Goal: Transaction & Acquisition: Purchase product/service

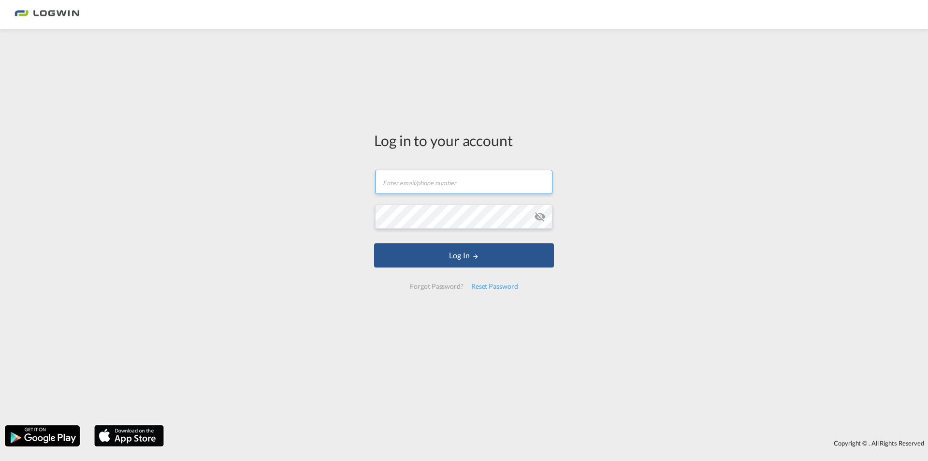
click at [416, 191] on input "text" at bounding box center [463, 182] width 177 height 24
type input "[PERSON_NAME][EMAIL_ADDRESS][DOMAIN_NAME]"
click at [374, 243] on button "Log In" at bounding box center [464, 255] width 180 height 24
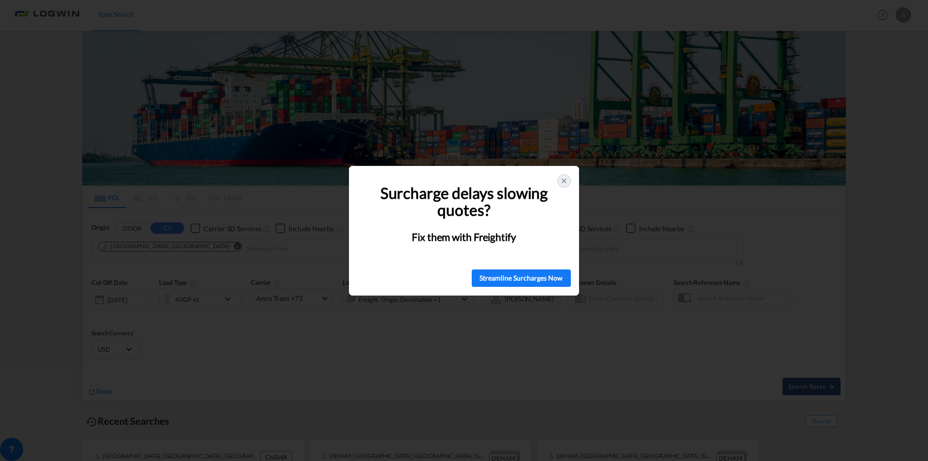
click at [559, 184] on div at bounding box center [564, 181] width 14 height 14
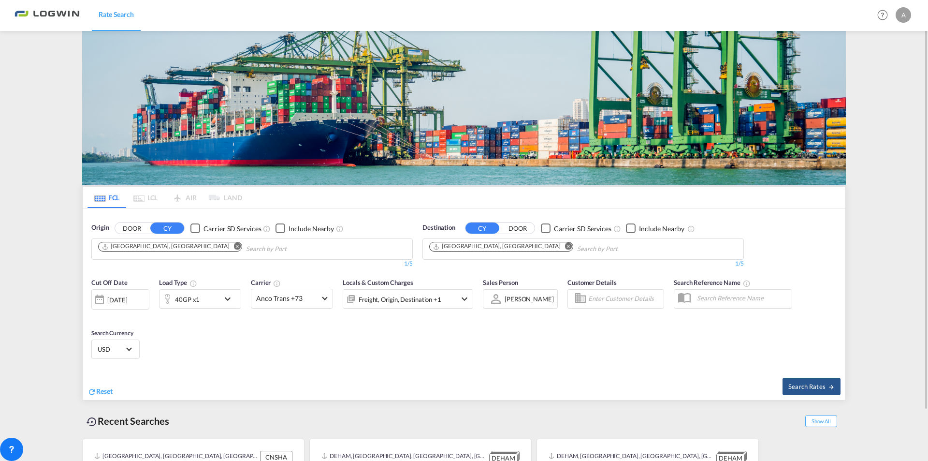
click at [234, 245] on md-icon "Remove" at bounding box center [237, 246] width 7 height 7
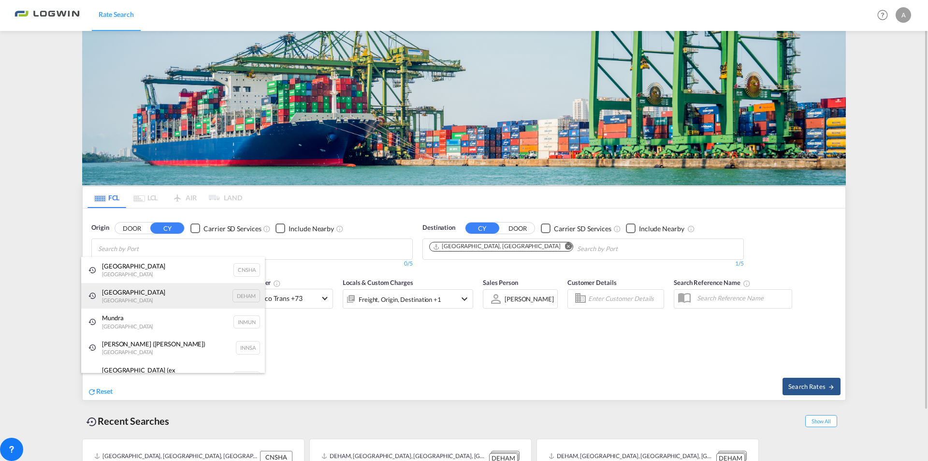
click at [136, 297] on div "[GEOGRAPHIC_DATA] [GEOGRAPHIC_DATA] DEHAM" at bounding box center [173, 296] width 184 height 26
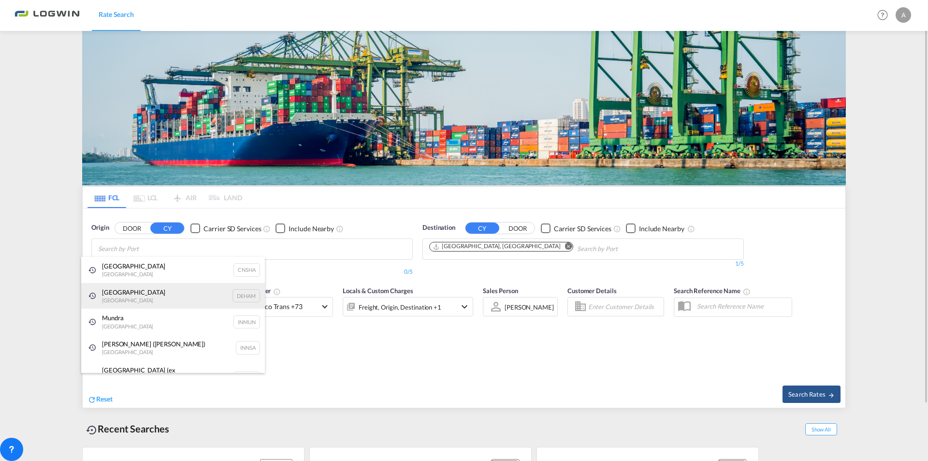
click at [109, 290] on div "[GEOGRAPHIC_DATA] [GEOGRAPHIC_DATA] DEHAM" at bounding box center [173, 296] width 184 height 26
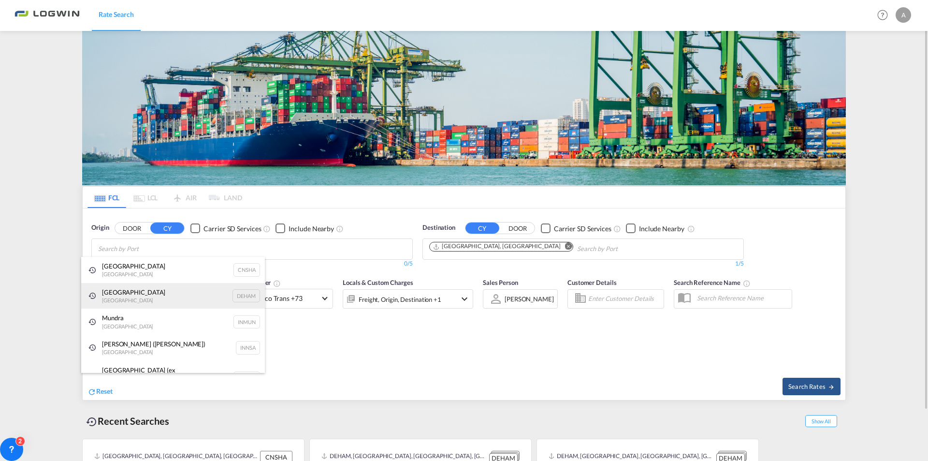
click at [237, 295] on div "[GEOGRAPHIC_DATA] [GEOGRAPHIC_DATA] DEHAM" at bounding box center [173, 296] width 184 height 26
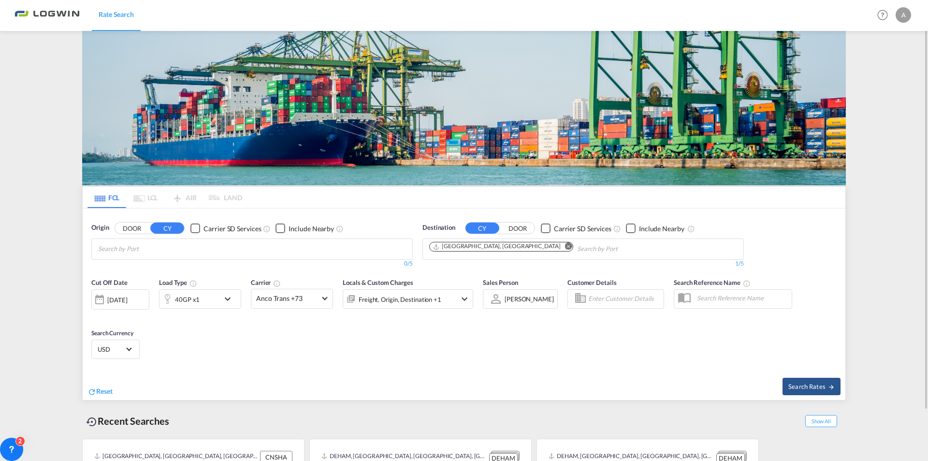
click at [159, 245] on body "Rate Search Rate Search Help Resources Product Release A My Profile Logout FCL …" at bounding box center [464, 230] width 928 height 461
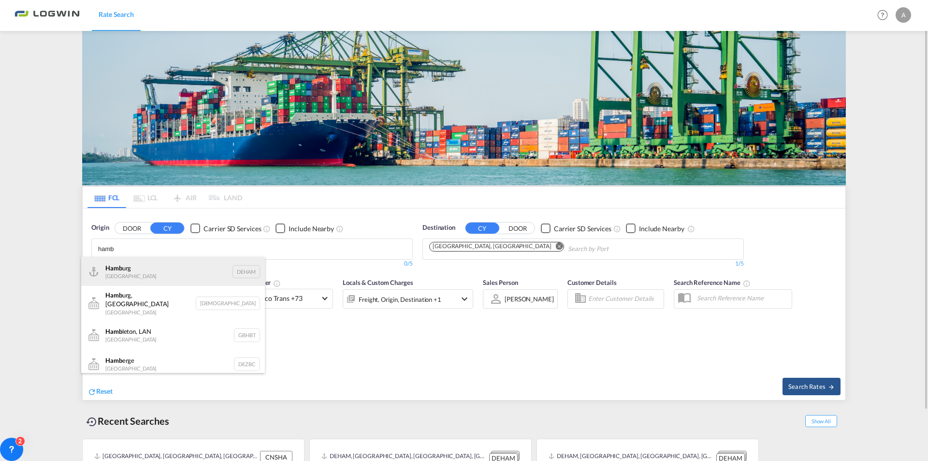
type input "hamb"
click at [136, 270] on div "Hamb urg [GEOGRAPHIC_DATA] DEHAM" at bounding box center [173, 271] width 184 height 29
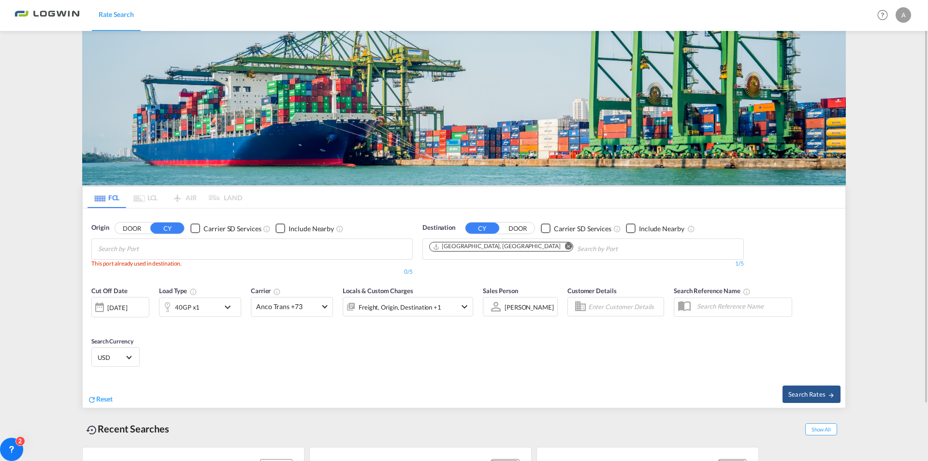
click at [565, 247] on md-icon "Remove" at bounding box center [568, 246] width 7 height 7
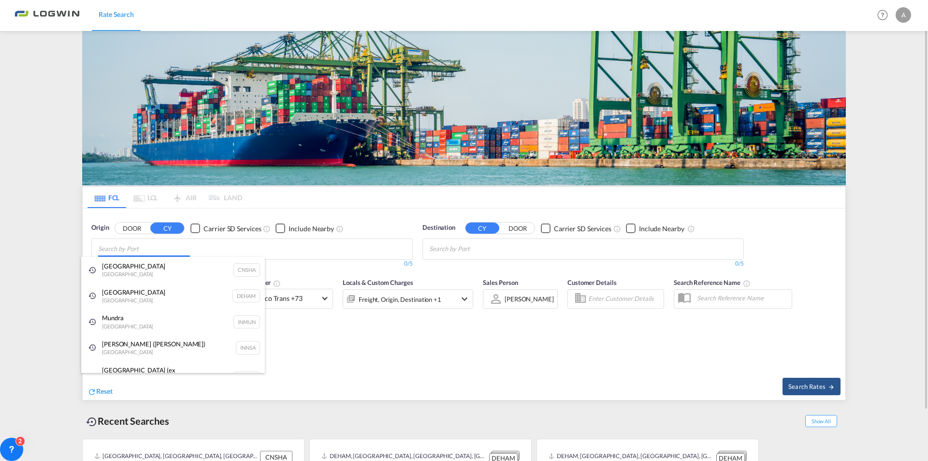
click at [180, 245] on body "Rate Search Rate Search Help Resources Product Release A My Profile Logout FCL …" at bounding box center [464, 230] width 928 height 461
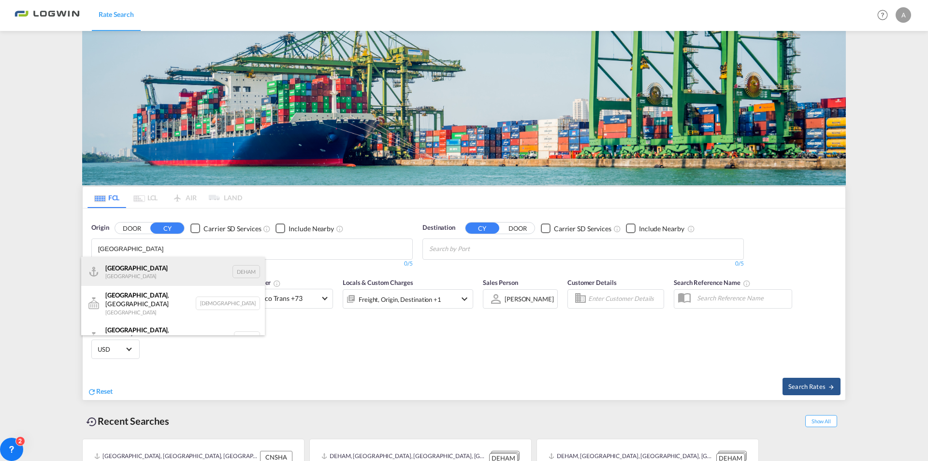
type input "[GEOGRAPHIC_DATA]"
click at [164, 271] on div "[GEOGRAPHIC_DATA] [GEOGRAPHIC_DATA] DEHAM" at bounding box center [173, 271] width 184 height 29
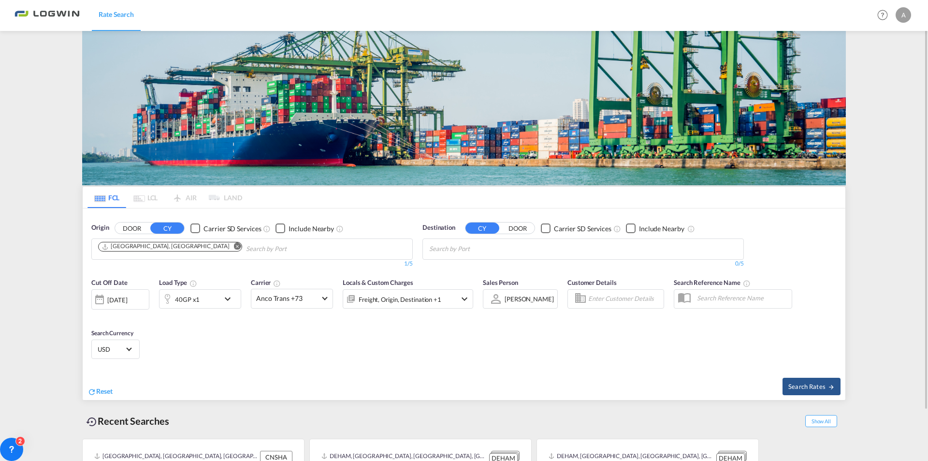
click at [519, 244] on body "Rate Search Rate Search Help Resources Product Release A My Profile Logout FCL …" at bounding box center [464, 230] width 928 height 461
type input "laem chabang"
click at [442, 274] on div "Laem Chabang [GEOGRAPHIC_DATA] THLCH" at bounding box center [504, 271] width 184 height 29
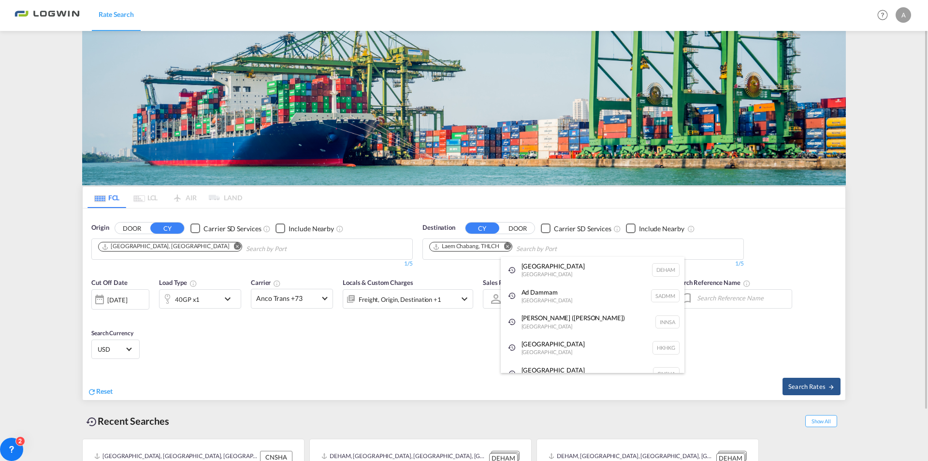
drag, startPoint x: 237, startPoint y: 297, endPoint x: 225, endPoint y: 302, distance: 13.0
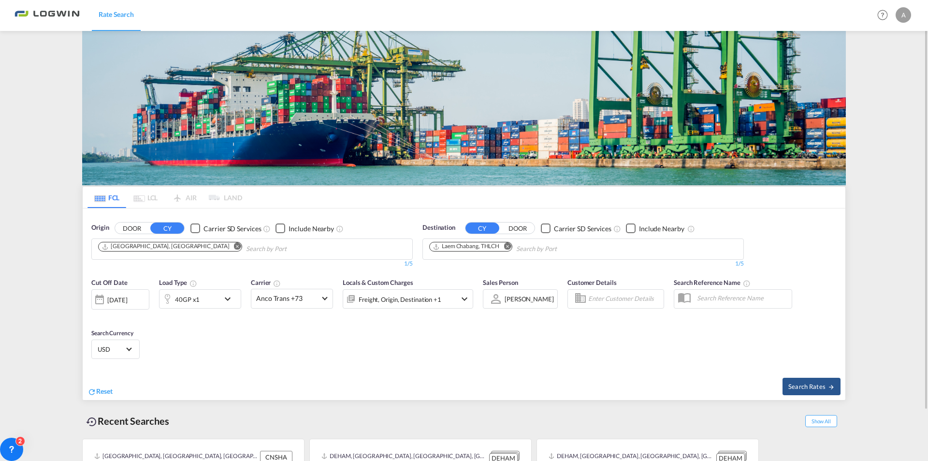
click at [226, 300] on md-icon "icon-chevron-down" at bounding box center [230, 299] width 16 height 12
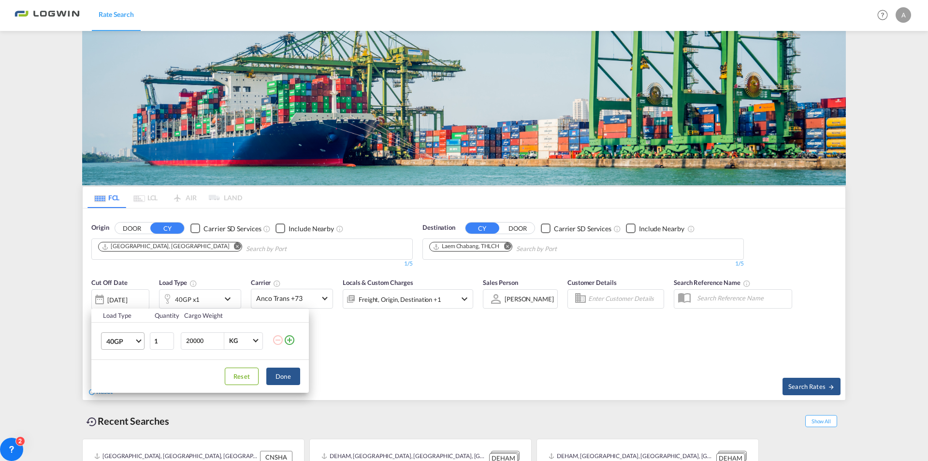
click at [141, 343] on md-select-value "40GP" at bounding box center [124, 340] width 39 height 16
click at [140, 354] on md-option "40OT" at bounding box center [132, 356] width 66 height 23
click at [276, 375] on button "Done" at bounding box center [283, 375] width 34 height 17
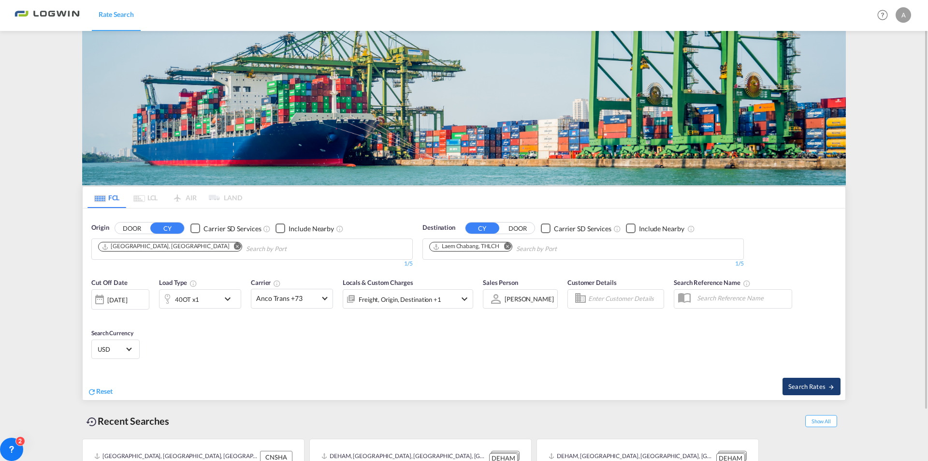
click at [814, 388] on span "Search Rates" at bounding box center [811, 386] width 46 height 8
type input "DEHAM to THLCH / [DATE]"
